Goal: Use online tool/utility: Utilize a website feature to perform a specific function

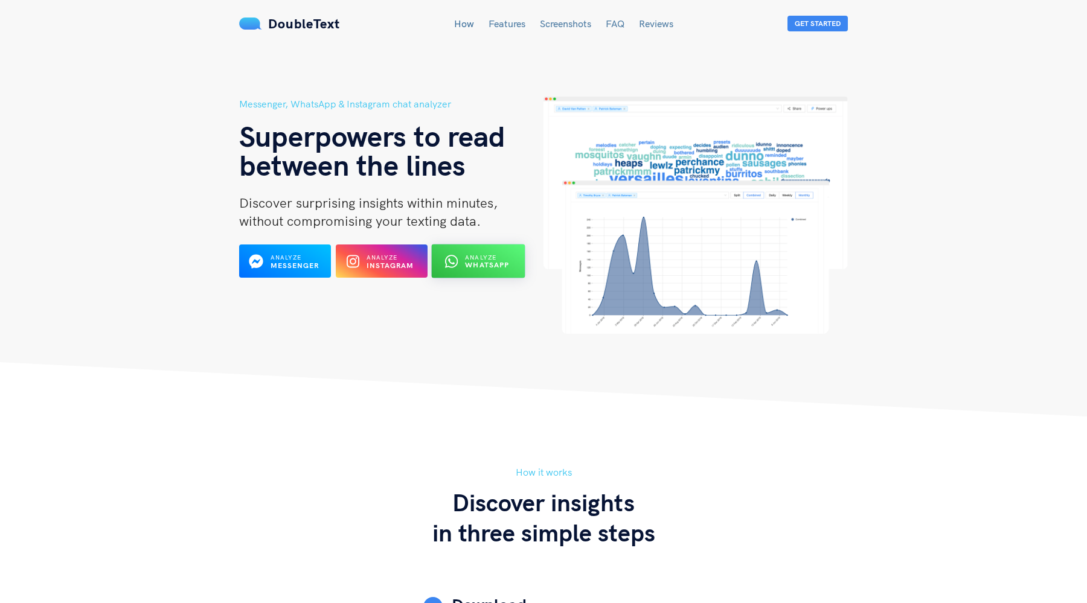
click at [489, 247] on button "Analyze WhatsApp" at bounding box center [478, 261] width 94 height 34
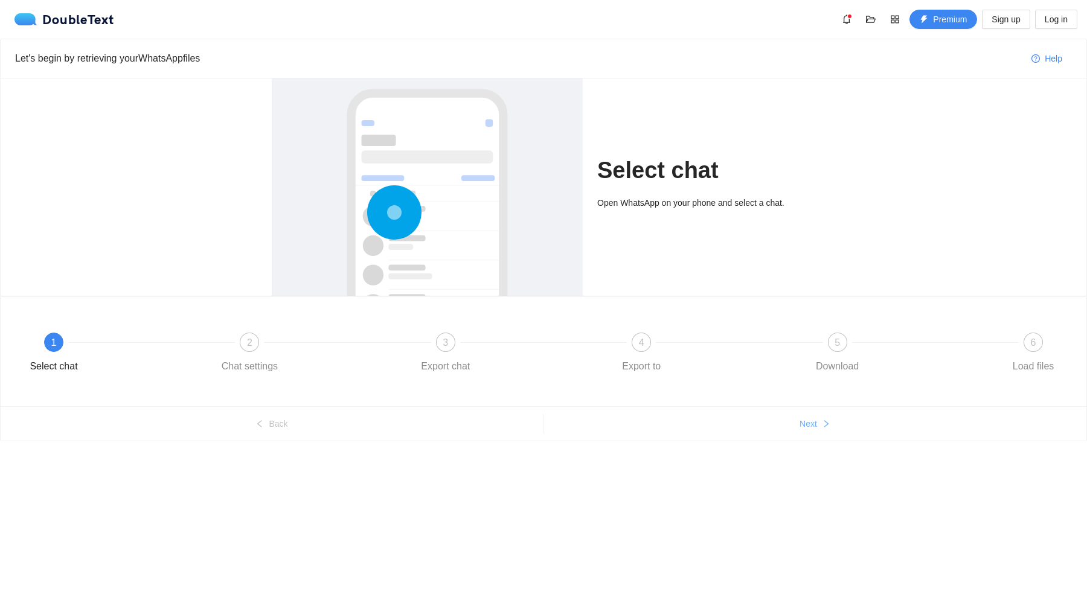
click at [822, 420] on icon "right" at bounding box center [826, 424] width 8 height 8
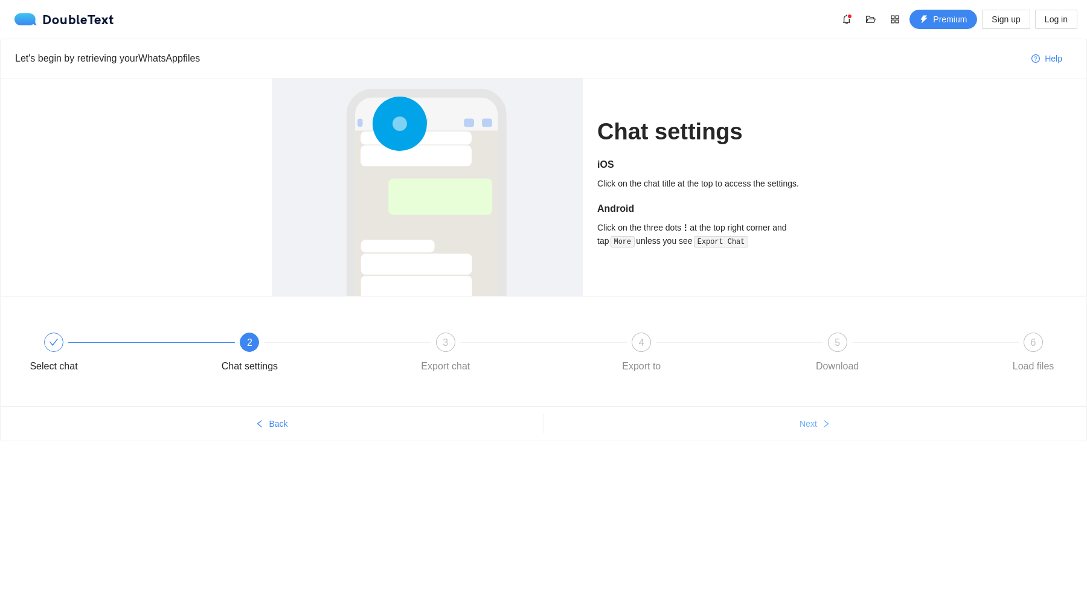
click at [822, 420] on icon "right" at bounding box center [826, 424] width 8 height 8
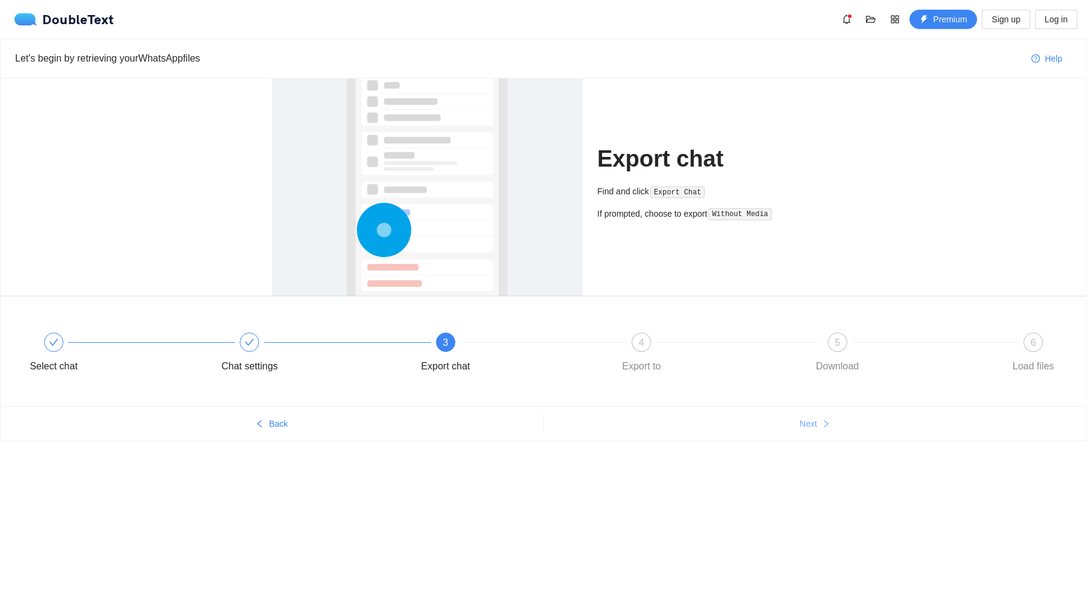
click at [822, 420] on icon "right" at bounding box center [826, 424] width 8 height 8
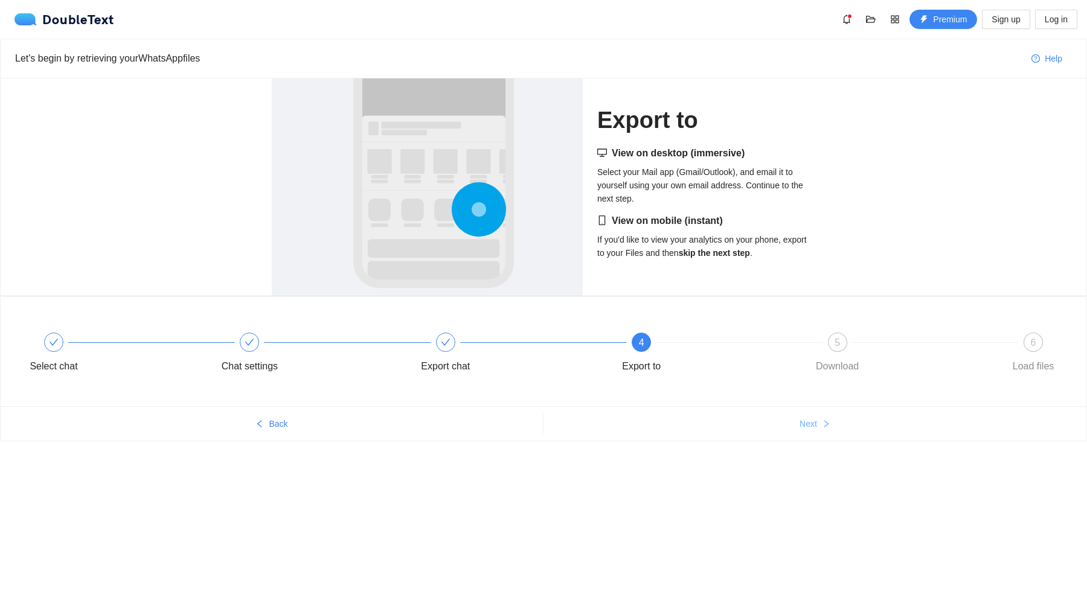
click at [822, 420] on icon "right" at bounding box center [826, 424] width 8 height 8
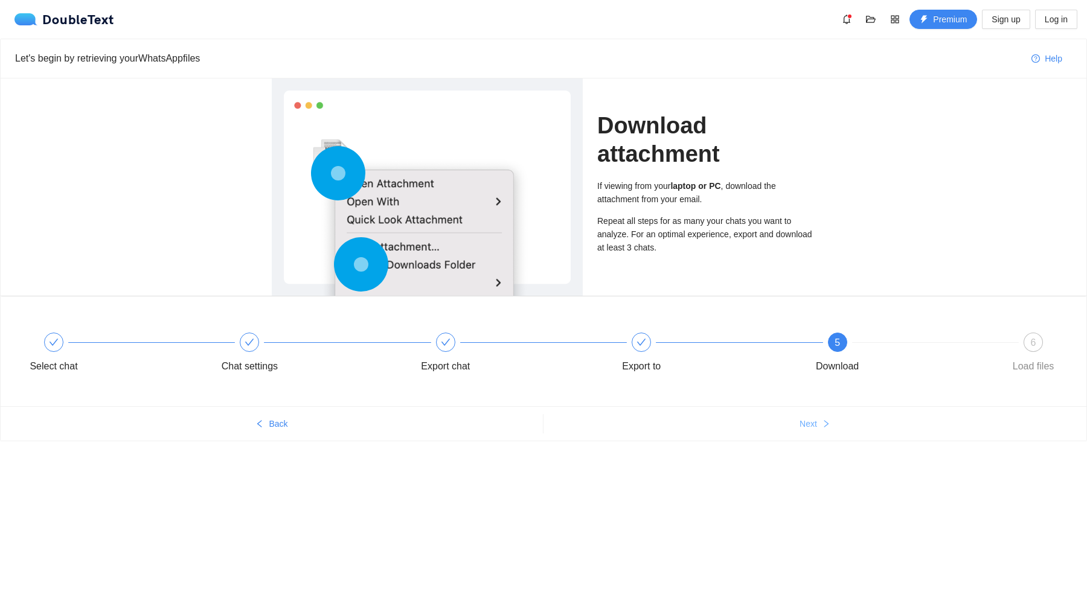
click at [822, 420] on icon "right" at bounding box center [826, 424] width 8 height 8
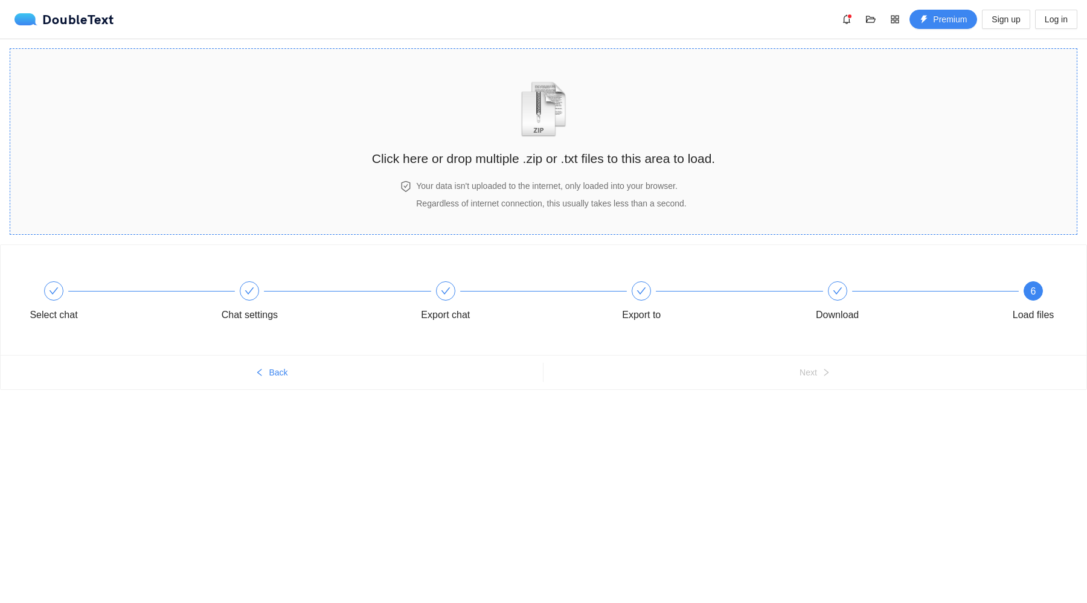
click at [535, 141] on div "Click here or drop multiple .zip or .txt files to this area to load." at bounding box center [543, 114] width 343 height 107
click at [528, 130] on img "zipOrTextIcon" at bounding box center [543, 109] width 56 height 56
